Goal: Transaction & Acquisition: Purchase product/service

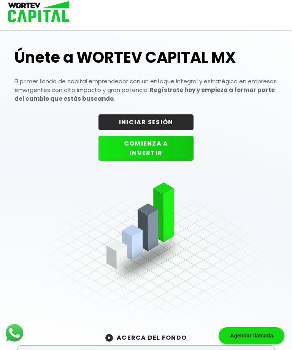
click at [163, 122] on button "INICIAR SESIÓN" at bounding box center [145, 122] width 95 height 16
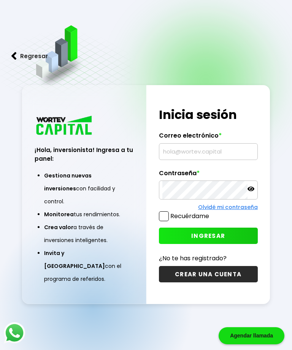
click at [200, 160] on input "text" at bounding box center [208, 152] width 92 height 16
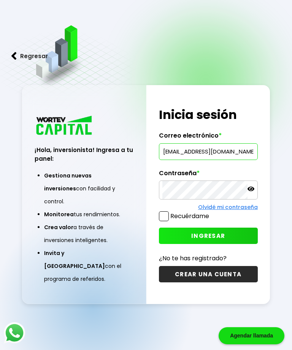
type input "[EMAIL_ADDRESS][DOMAIN_NAME]"
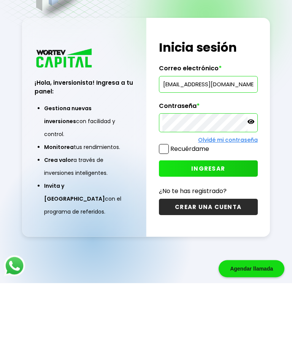
click at [226, 228] on button "INGRESAR" at bounding box center [208, 236] width 99 height 16
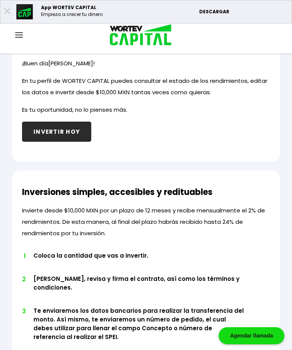
scroll to position [338, 0]
click at [68, 127] on button "INVERTIR HOY" at bounding box center [56, 132] width 69 height 20
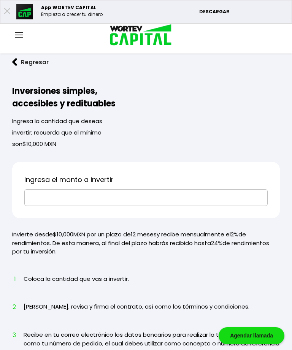
click at [135, 196] on input "text" at bounding box center [146, 198] width 237 height 16
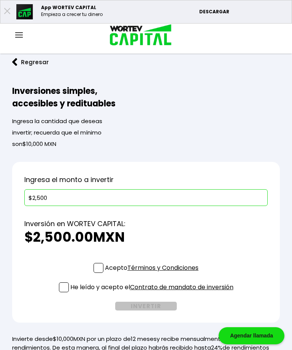
type input "$25,000"
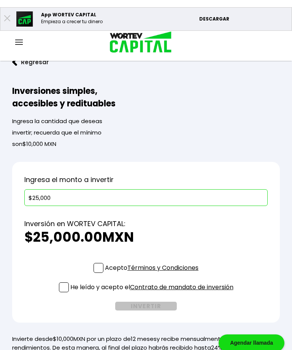
scroll to position [13, 0]
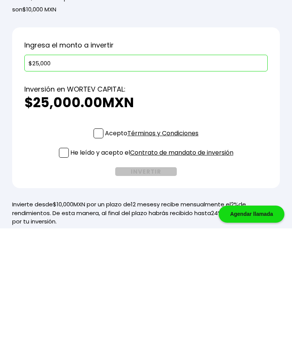
click at [98, 250] on span at bounding box center [99, 255] width 10 height 10
click at [153, 261] on input "Acepto Términos y Condiciones" at bounding box center [153, 261] width 0 height 0
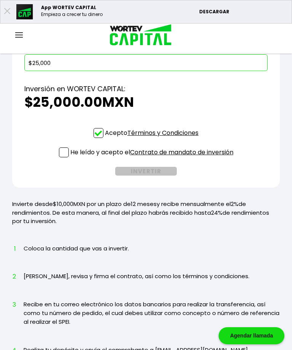
click at [64, 154] on span at bounding box center [64, 153] width 10 height 10
click at [153, 158] on input "He leído y acepto el Contrato de mandato de inversión" at bounding box center [153, 158] width 0 height 0
click at [152, 172] on button "INVERTIR" at bounding box center [146, 171] width 62 height 9
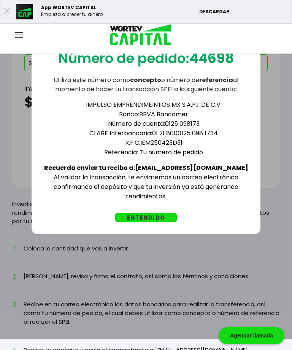
click at [158, 214] on button "ENTENDIDO" at bounding box center [146, 217] width 62 height 9
